Goal: Contribute content: Add original content to the website for others to see

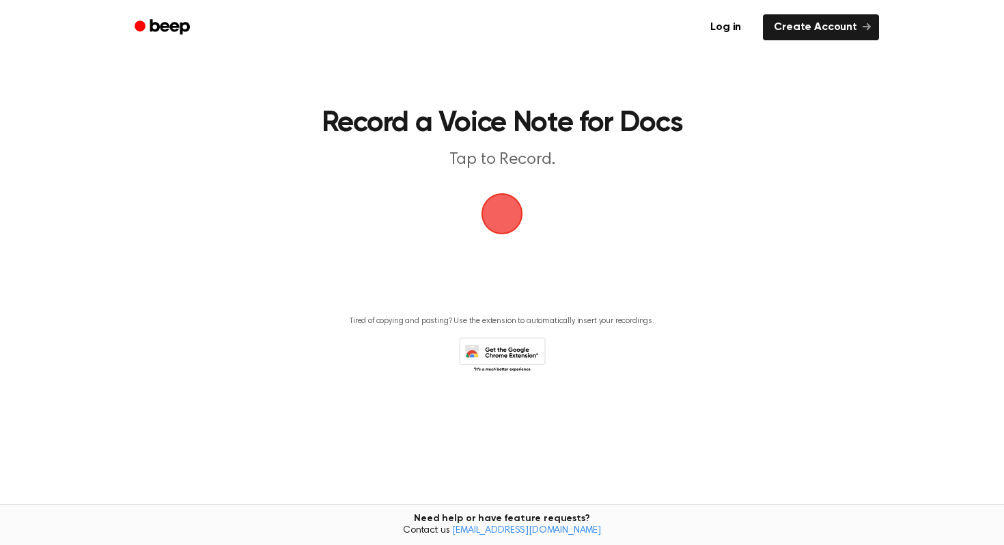
click at [500, 221] on span "button" at bounding box center [502, 214] width 38 height 38
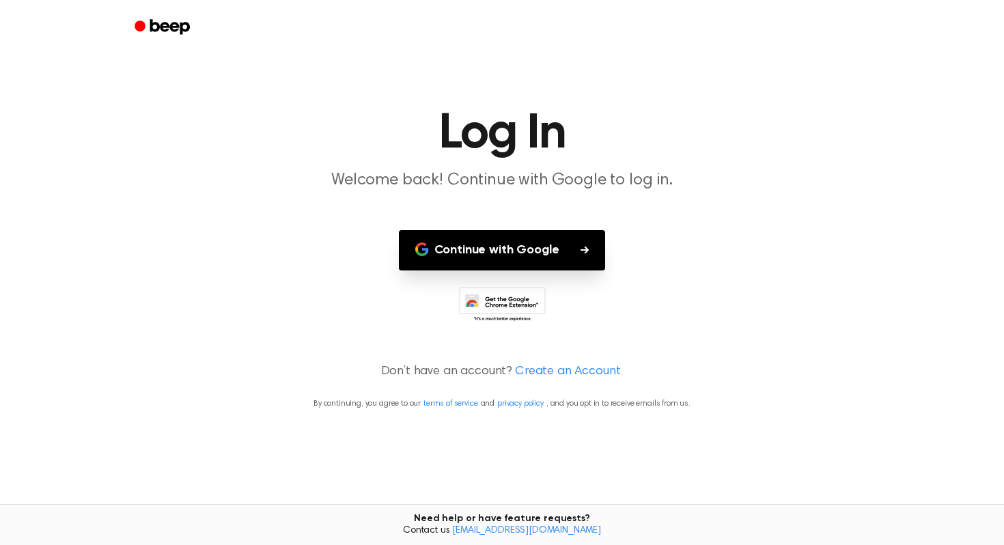
click at [511, 249] on button "Continue with Google" at bounding box center [502, 250] width 207 height 40
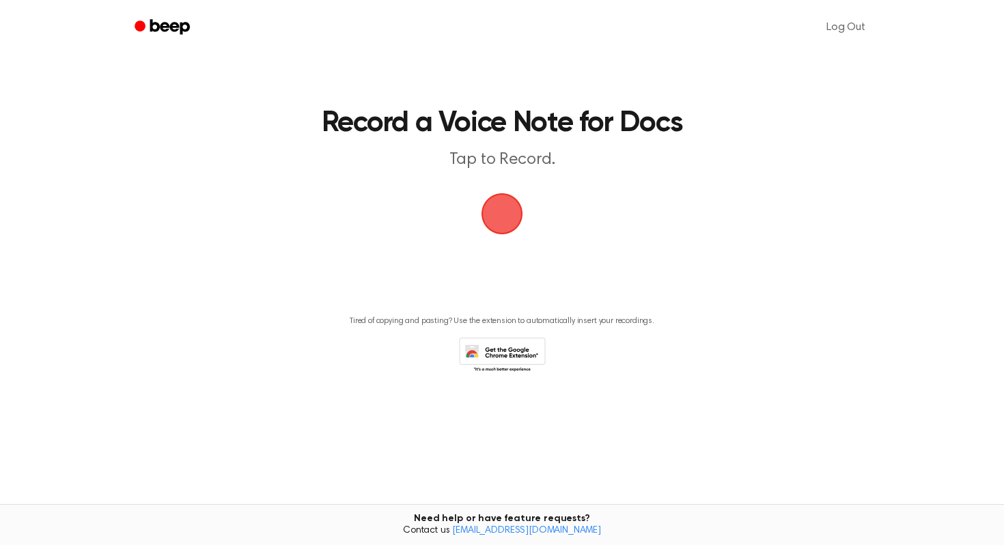
click at [506, 221] on span "button" at bounding box center [502, 214] width 38 height 38
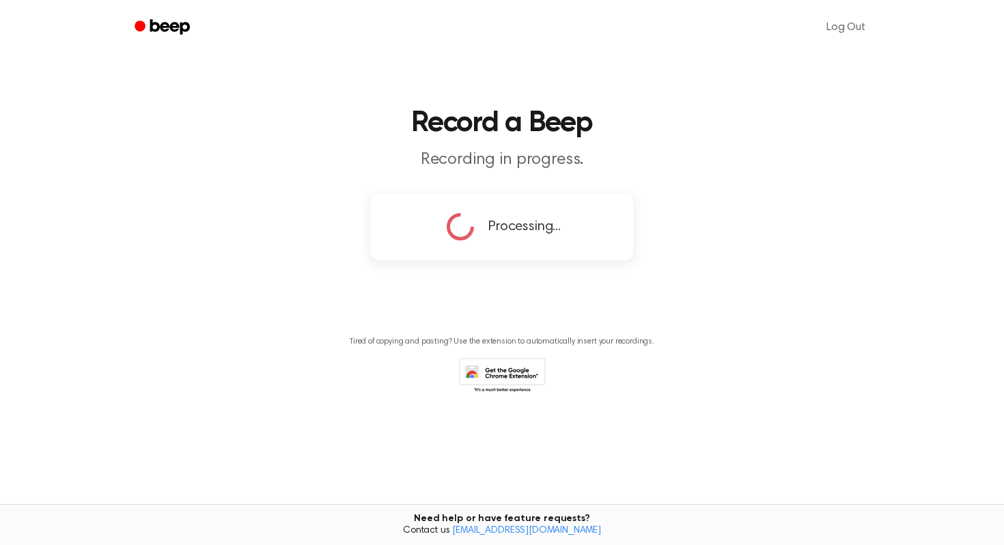
click at [467, 234] on circle at bounding box center [461, 227] width 24 height 24
click at [543, 233] on span "Processing..." at bounding box center [525, 227] width 72 height 20
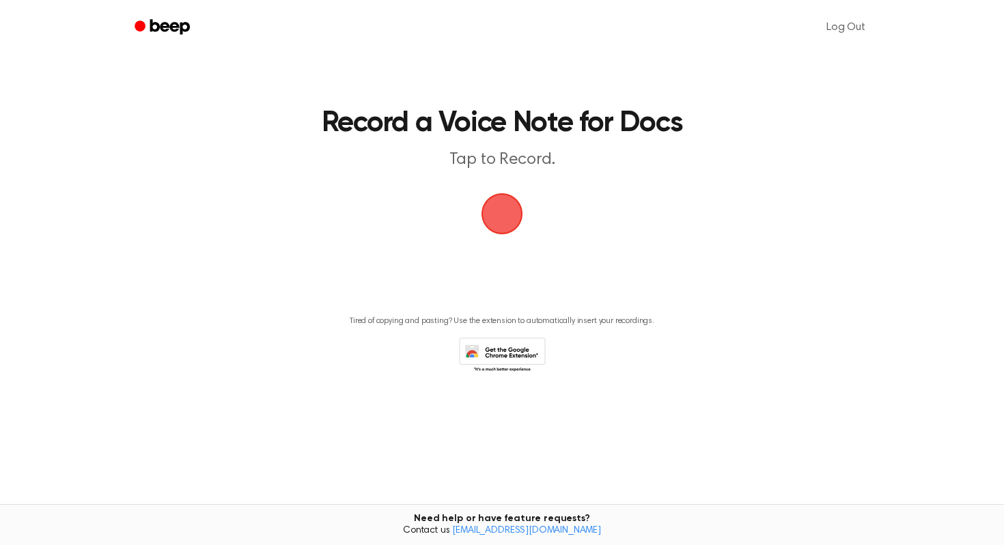
click at [504, 204] on span "button" at bounding box center [502, 214] width 68 height 68
click at [503, 207] on span "button" at bounding box center [502, 214] width 38 height 38
